Goal: Information Seeking & Learning: Check status

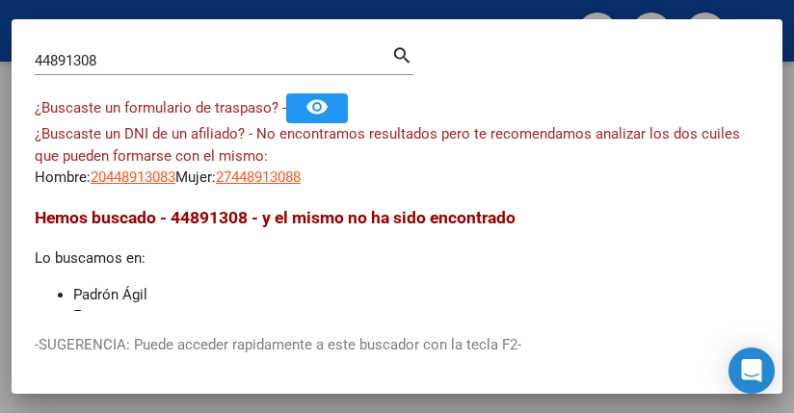
click at [689, 197] on mat-dialog-content "44891308 Buscar (apellido, dni, cuil, nro traspaso, cuit, obra social) search ¿…" at bounding box center [397, 176] width 771 height 269
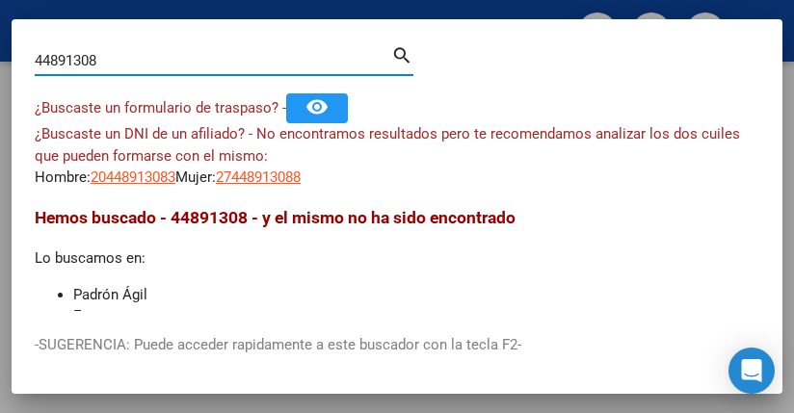
click at [95, 67] on input "44891308" at bounding box center [213, 60] width 357 height 17
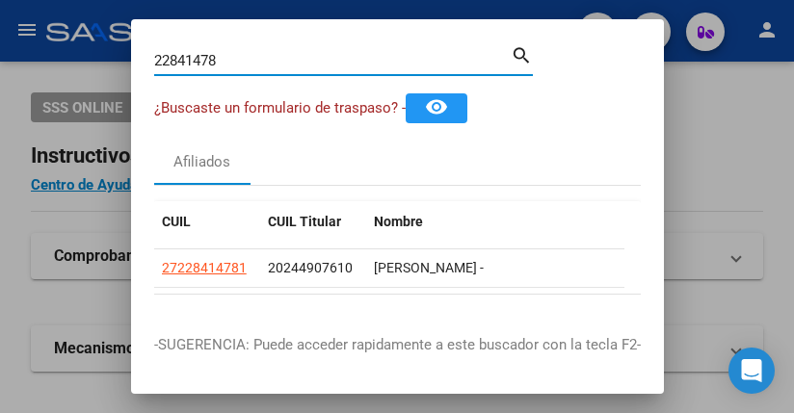
drag, startPoint x: 253, startPoint y: 64, endPoint x: 35, endPoint y: 40, distance: 219.2
click at [51, 53] on div "22841478 Buscar (apellido, dni, cuil, nro traspaso, cuit, obra social) search ¿…" at bounding box center [397, 206] width 794 height 413
drag, startPoint x: 239, startPoint y: 60, endPoint x: 93, endPoint y: 34, distance: 148.8
click at [94, 44] on div "45295194 Buscar (apellido, dni, cuil, nro traspaso, cuit, obra social) search ¿…" at bounding box center [397, 206] width 794 height 413
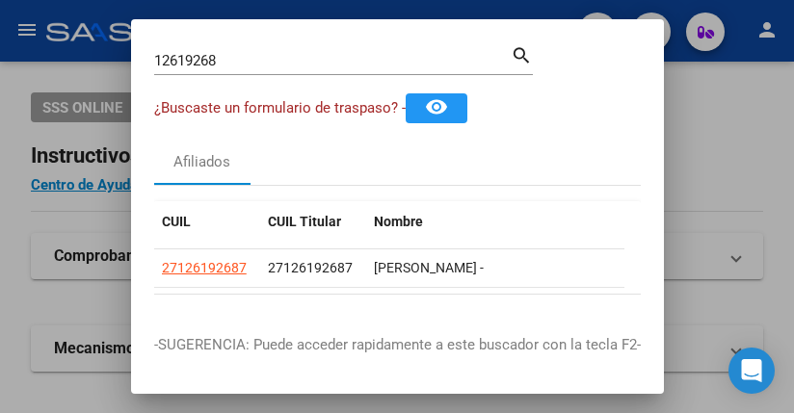
click at [239, 47] on div "12619268 Buscar (apellido, dni, cuil, [PERSON_NAME], cuit, obra social)" at bounding box center [332, 60] width 357 height 29
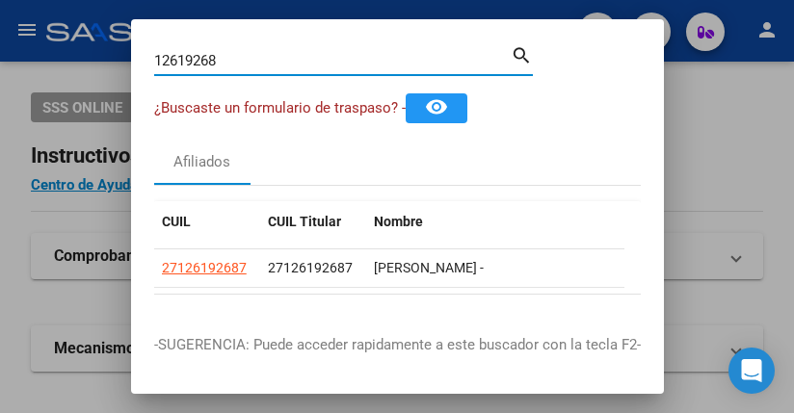
drag, startPoint x: 234, startPoint y: 63, endPoint x: 13, endPoint y: 4, distance: 229.3
click at [25, 12] on div "12619268 Buscar (apellido, dni, cuil, nro traspaso, cuit, obra social) search ¿…" at bounding box center [397, 206] width 794 height 413
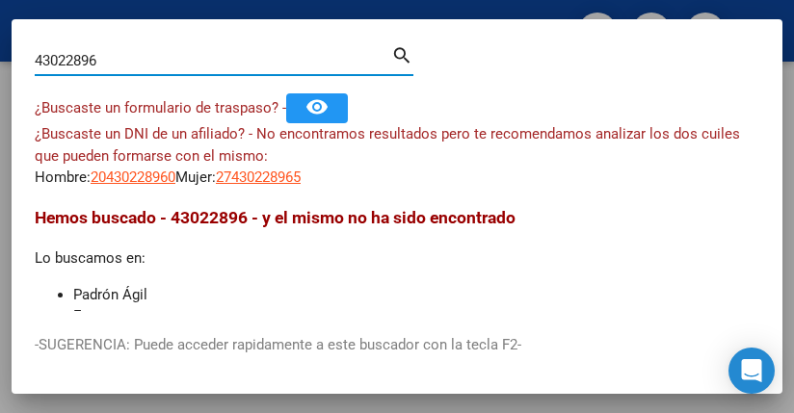
drag, startPoint x: 107, startPoint y: 63, endPoint x: -408, endPoint y: -71, distance: 531.8
click at [0, 0] on html "menu - oschoca person Firma Express Inicio Instructivos Contacto OS Padrón Afil…" at bounding box center [397, 206] width 794 height 413
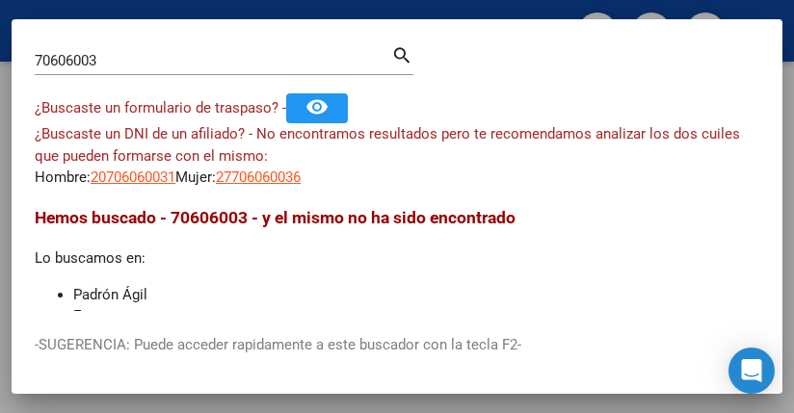
click at [606, 197] on mat-dialog-content "70606003 Buscar (apellido, dni, cuil, nro traspaso, cuit, obra social) search ¿…" at bounding box center [397, 176] width 771 height 269
drag, startPoint x: 111, startPoint y: 48, endPoint x: 40, endPoint y: 33, distance: 73.0
click at [56, 39] on mat-dialog-container "70606003 Buscar (apellido, dni, cuil, nro traspaso, cuit, obra social) search ¿…" at bounding box center [397, 206] width 771 height 374
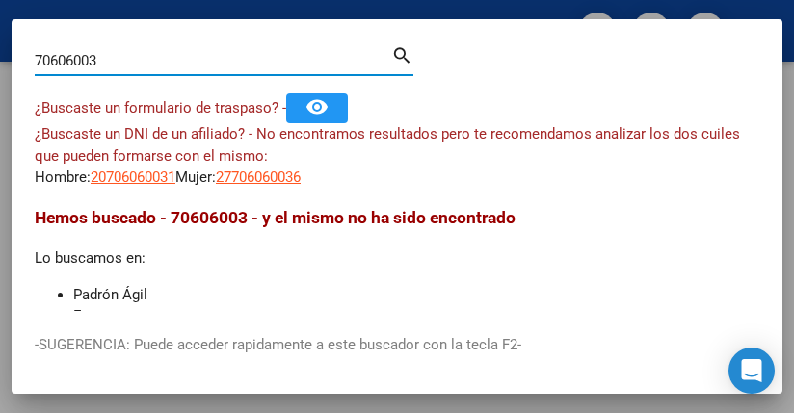
drag, startPoint x: 155, startPoint y: 67, endPoint x: -28, endPoint y: 60, distance: 183.2
click at [0, 60] on html "menu - oschoca person Firma Express Inicio Instructivos Contacto OS Padrón Afil…" at bounding box center [397, 206] width 794 height 413
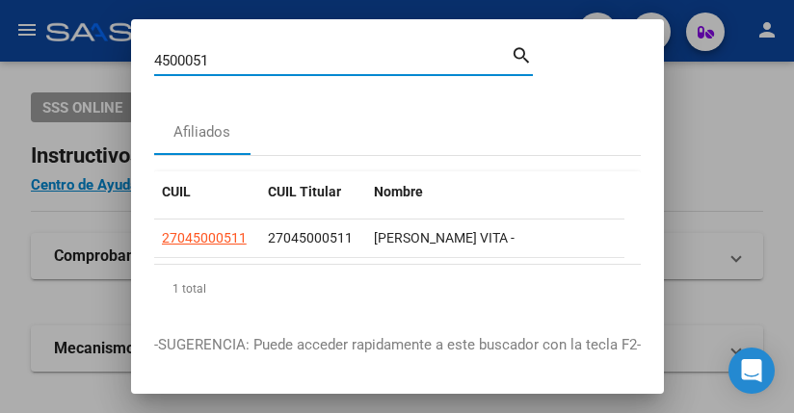
drag, startPoint x: 203, startPoint y: 59, endPoint x: -89, endPoint y: 18, distance: 294.8
click at [0, 18] on html "menu - oschoca person Firma Express Inicio Instructivos Contacto OS Padrón Afil…" at bounding box center [397, 206] width 794 height 413
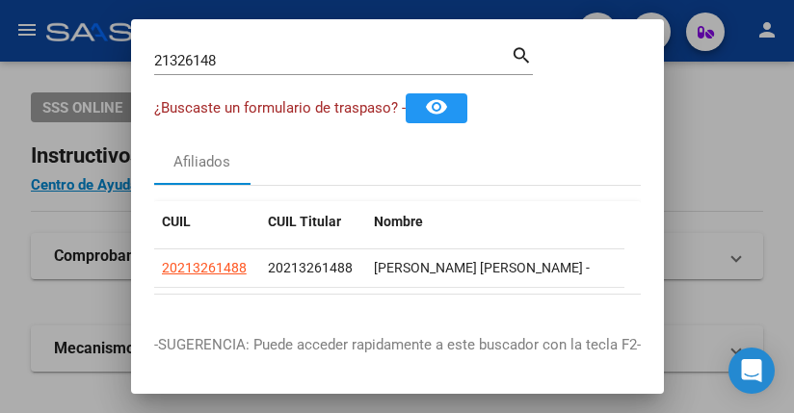
drag, startPoint x: 241, startPoint y: 63, endPoint x: -483, endPoint y: -85, distance: 738.7
click at [0, 0] on html "menu - oschoca person Firma Express Inicio Instructivos Contacto OS Padrón Afil…" at bounding box center [397, 206] width 794 height 413
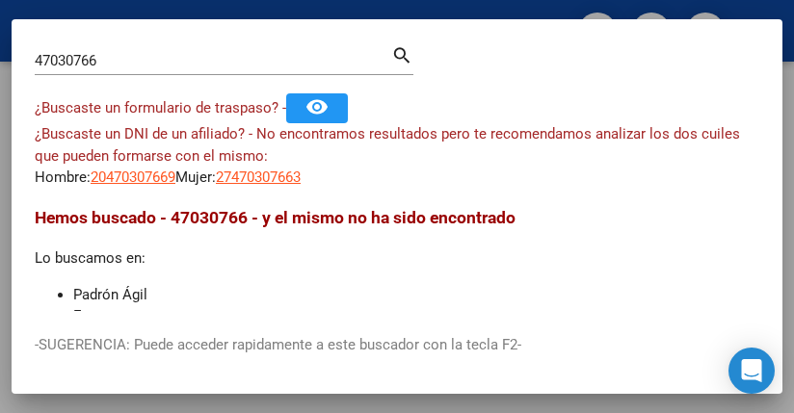
drag, startPoint x: 441, startPoint y: 267, endPoint x: 425, endPoint y: 254, distance: 20.6
click at [439, 267] on div "Hemos buscado - 47030766 - y el mismo no ha sido encontrado Lo buscamos en: Pad…" at bounding box center [397, 320] width 725 height 230
click at [101, 50] on div "47030766 Buscar (apellido, dni, [PERSON_NAME], [PERSON_NAME], cuit, obra social)" at bounding box center [213, 60] width 357 height 29
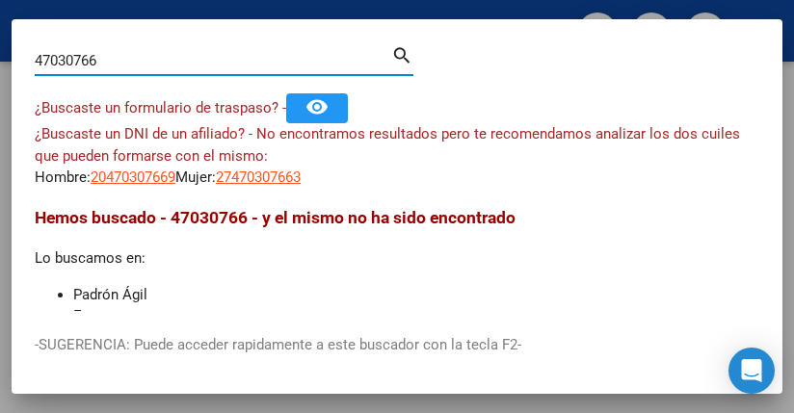
click at [103, 49] on div "47030766 Buscar (apellido, dni, [PERSON_NAME], [PERSON_NAME], cuit, obra social)" at bounding box center [213, 60] width 357 height 29
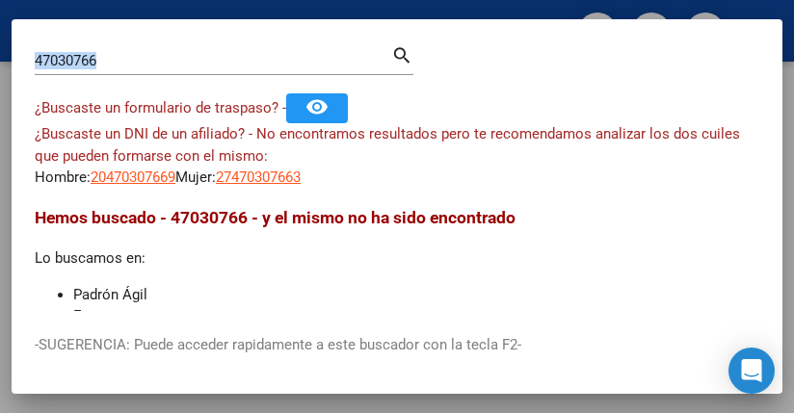
click at [103, 49] on div "47030766 Buscar (apellido, dni, [PERSON_NAME], [PERSON_NAME], cuit, obra social)" at bounding box center [213, 60] width 357 height 29
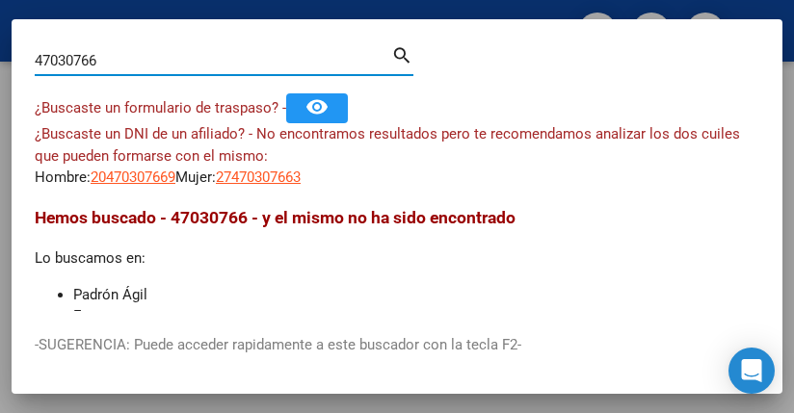
click at [128, 64] on input "47030766" at bounding box center [213, 60] width 357 height 17
type input "4"
drag, startPoint x: 133, startPoint y: 56, endPoint x: -225, endPoint y: 14, distance: 360.0
click at [0, 14] on html "menu - oschoca person Firma Express Inicio Instructivos Contacto OS Padrón Afil…" at bounding box center [397, 206] width 794 height 413
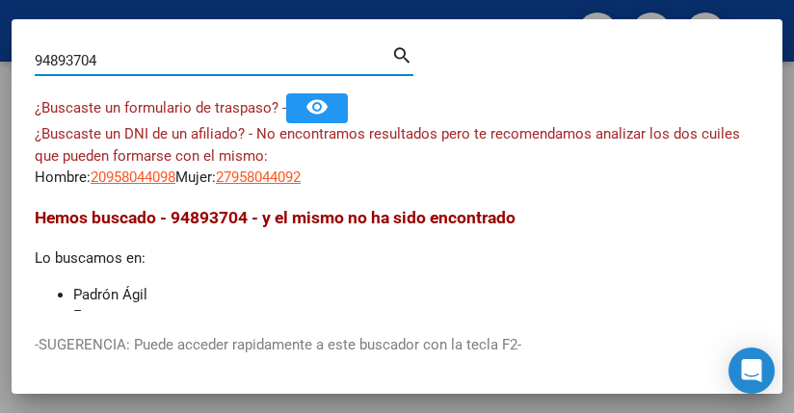
type input "94893704"
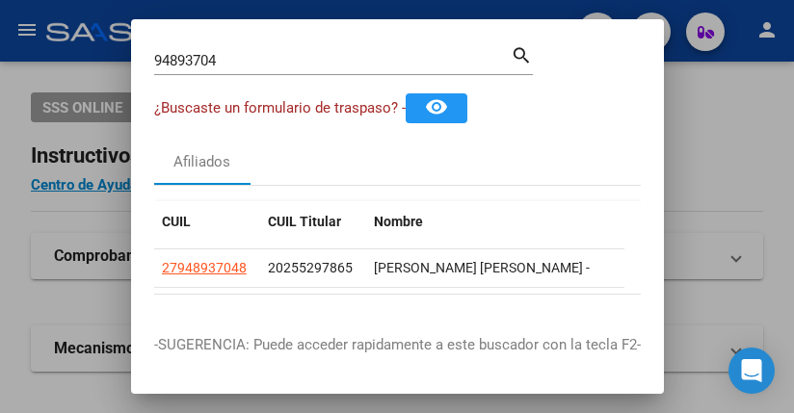
click at [573, 175] on div "Afiliados" at bounding box center [397, 162] width 487 height 46
